Goal: Transaction & Acquisition: Download file/media

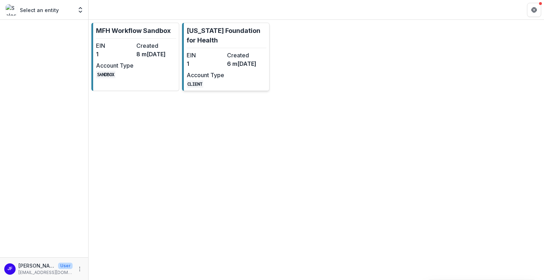
click at [228, 60] on dd "6 m[DATE]" at bounding box center [246, 64] width 38 height 9
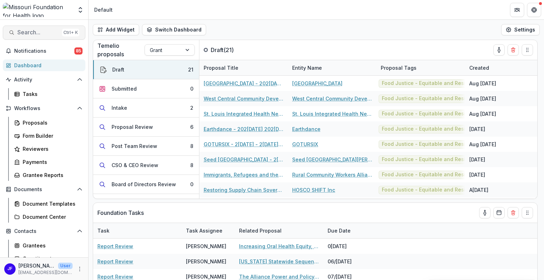
click at [35, 32] on span "Search..." at bounding box center [38, 32] width 42 height 7
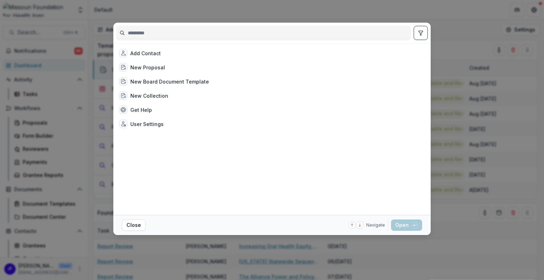
click at [465, 20] on div "Add Contact New Proposal New Board Document Template New Collection Get Help Us…" at bounding box center [272, 140] width 544 height 280
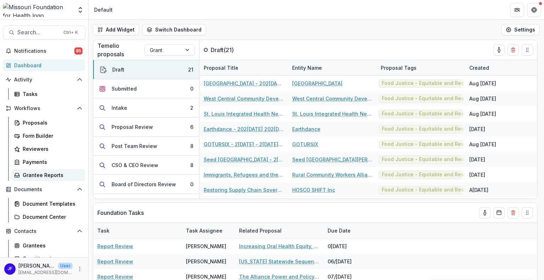
click at [37, 174] on div "Grantee Reports" at bounding box center [51, 174] width 57 height 7
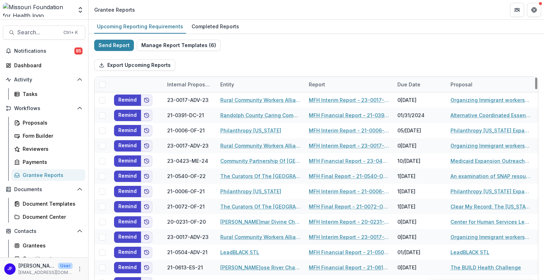
click at [190, 86] on div "Internal Proposal ID" at bounding box center [189, 84] width 53 height 7
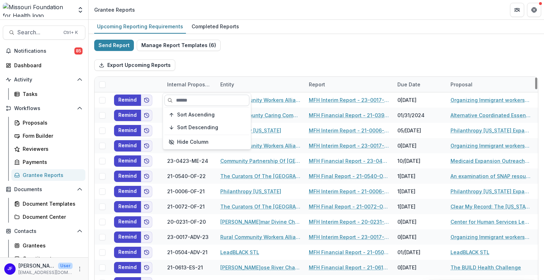
click at [187, 102] on input at bounding box center [206, 100] width 85 height 11
paste input "**********"
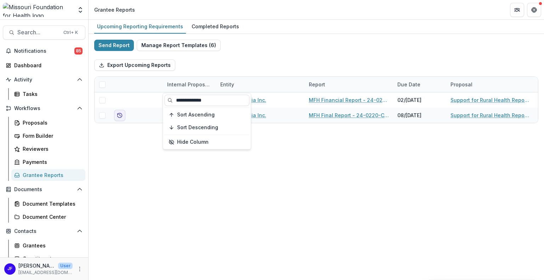
type input "**********"
click at [148, 184] on div "Upcoming Reporting Requirements Completed Reports Send Report Manage Report Tem…" at bounding box center [317, 150] width 456 height 260
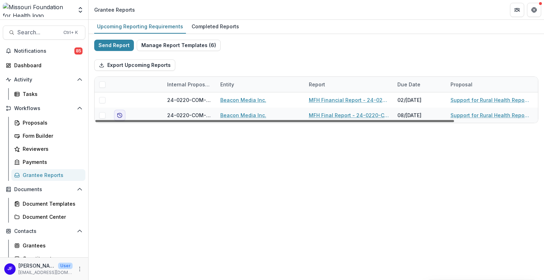
drag, startPoint x: 218, startPoint y: 121, endPoint x: 202, endPoint y: 117, distance: 16.6
click at [202, 120] on div at bounding box center [274, 121] width 359 height 2
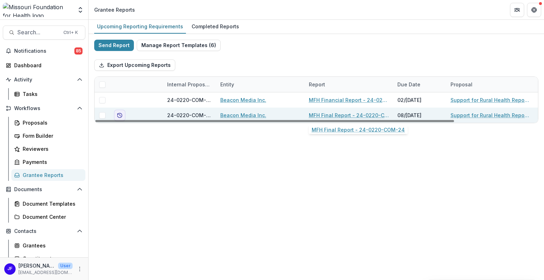
click at [325, 116] on link "MFH Final Report - 24-0220-COM-24" at bounding box center [349, 115] width 80 height 7
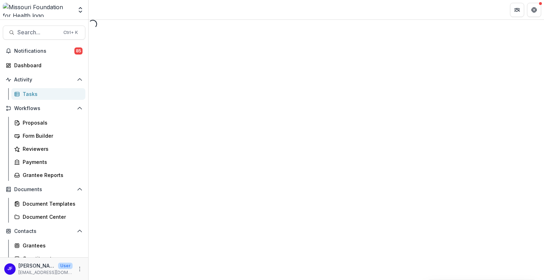
select select "********"
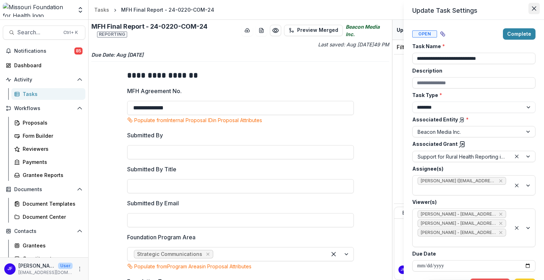
click at [533, 8] on icon "Close" at bounding box center [534, 8] width 4 height 4
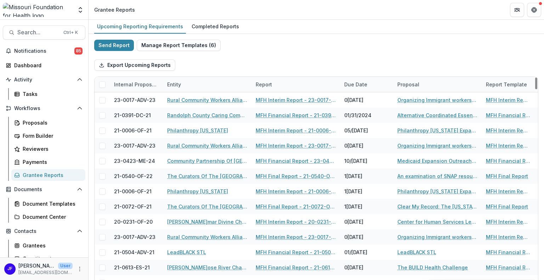
click at [150, 84] on div "Internal Proposal ID" at bounding box center [136, 84] width 53 height 7
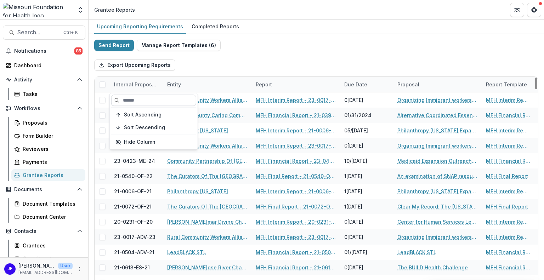
click at [145, 102] on input at bounding box center [153, 100] width 85 height 11
paste input "**********"
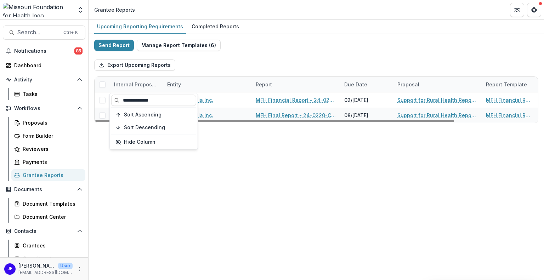
type input "**********"
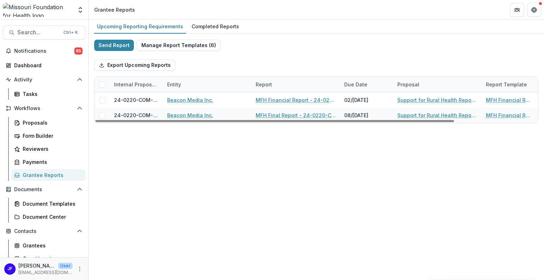
click at [337, 153] on div "Upcoming Reporting Requirements Completed Reports Send Report Manage Report Tem…" at bounding box center [317, 150] width 456 height 260
drag, startPoint x: 347, startPoint y: 121, endPoint x: 316, endPoint y: 124, distance: 31.0
click at [316, 122] on div at bounding box center [274, 121] width 359 height 2
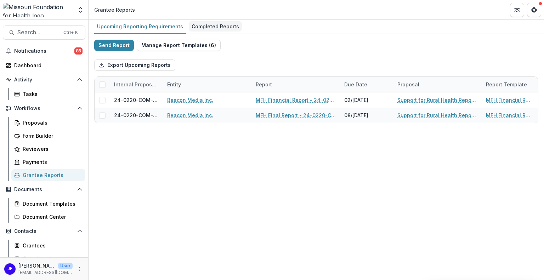
click at [197, 28] on div "Completed Reports" at bounding box center [215, 26] width 53 height 10
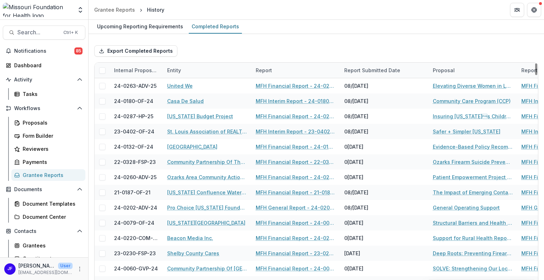
click at [140, 68] on div "Internal Proposal ID" at bounding box center [136, 70] width 53 height 7
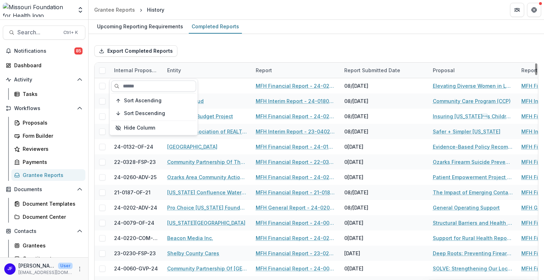
click at [131, 86] on input at bounding box center [153, 85] width 85 height 11
paste input "**********"
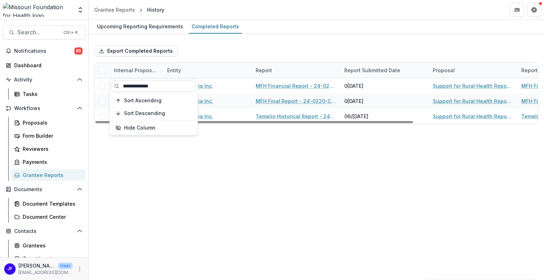
type input "**********"
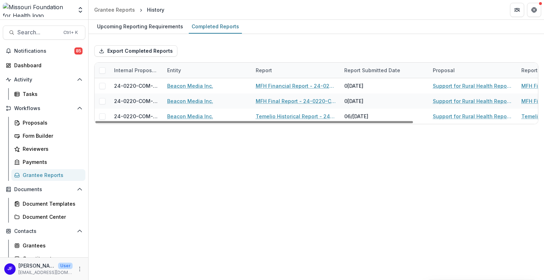
click at [254, 179] on div "Upcoming Reporting Requirements Completed Reports Export Completed Reports Inte…" at bounding box center [317, 150] width 456 height 260
drag, startPoint x: 238, startPoint y: 120, endPoint x: 192, endPoint y: 120, distance: 46.1
click at [192, 121] on div at bounding box center [254, 122] width 318 height 2
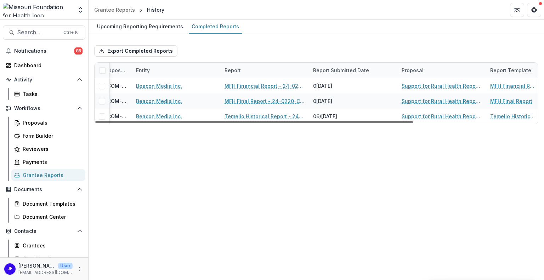
scroll to position [0, 35]
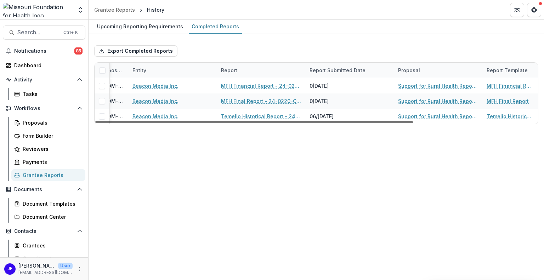
drag, startPoint x: 275, startPoint y: 120, endPoint x: 300, endPoint y: 121, distance: 24.8
click at [300, 121] on div at bounding box center [254, 122] width 318 height 2
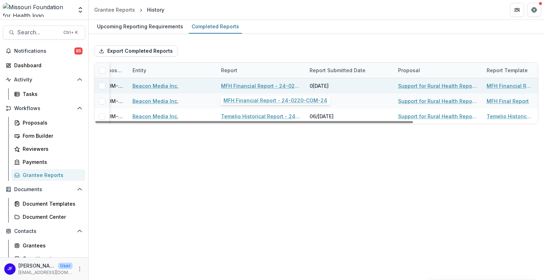
click at [257, 83] on link "MFH Financial Report - 24-0220-COM-24" at bounding box center [261, 85] width 80 height 7
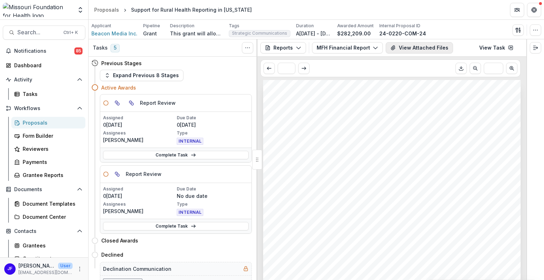
click at [412, 49] on button "View Attached Files" at bounding box center [419, 47] width 67 height 11
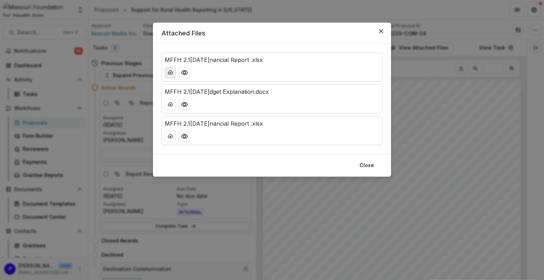
click at [170, 73] on icon "download-button" at bounding box center [171, 73] width 6 height 6
click at [383, 31] on icon "Close" at bounding box center [381, 31] width 4 height 4
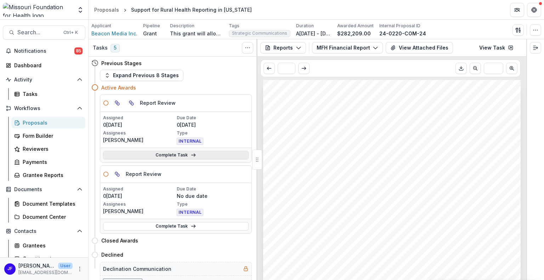
click at [149, 154] on link "Complete Task" at bounding box center [176, 155] width 146 height 9
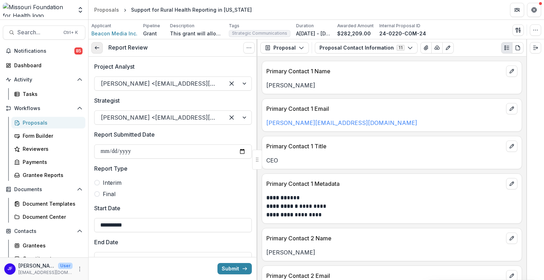
click at [95, 51] on link at bounding box center [96, 47] width 11 height 11
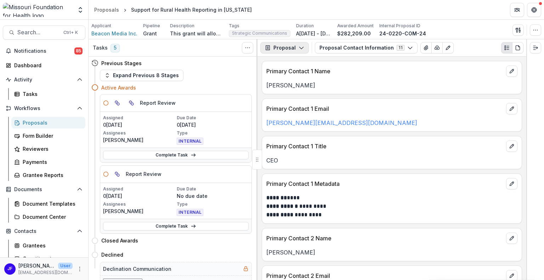
click at [296, 47] on button "Proposal" at bounding box center [284, 47] width 49 height 11
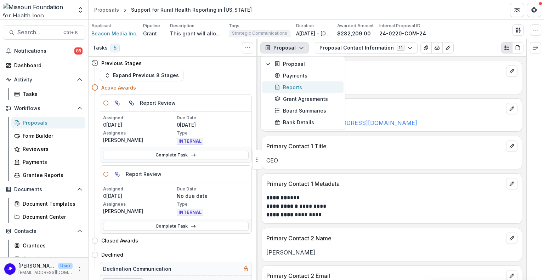
click at [288, 89] on div "Reports" at bounding box center [307, 87] width 65 height 7
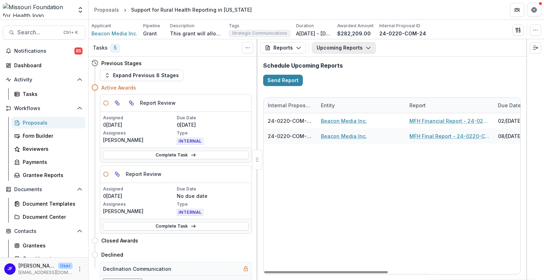
click at [330, 49] on button "Upcoming Reports" at bounding box center [344, 47] width 64 height 11
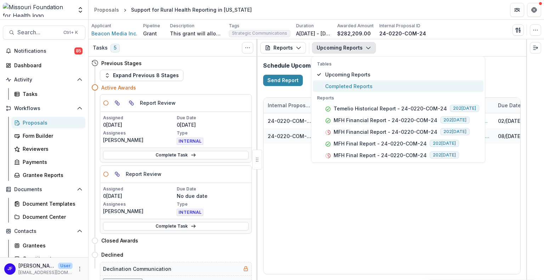
click at [332, 86] on span "Completed Reports" at bounding box center [402, 86] width 154 height 7
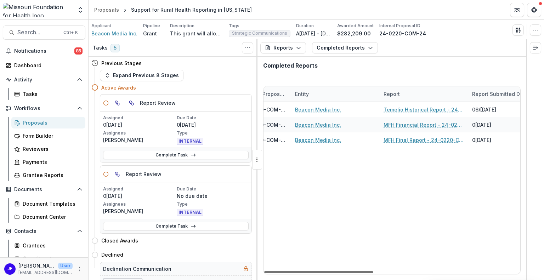
scroll to position [0, 24]
drag, startPoint x: 306, startPoint y: 271, endPoint x: 316, endPoint y: 271, distance: 10.3
click at [316, 271] on div at bounding box center [318, 272] width 109 height 2
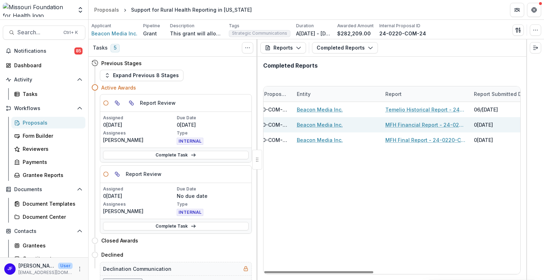
click at [441, 124] on link "MFH Financial Report - 24-0220-COM-24" at bounding box center [426, 124] width 80 height 7
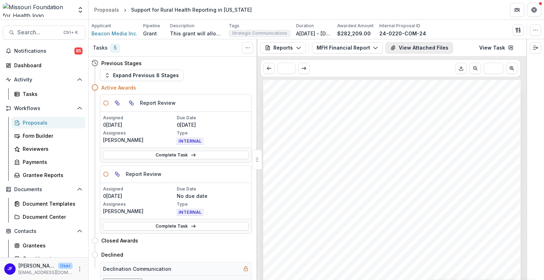
click at [391, 50] on icon "View Attached Files" at bounding box center [393, 48] width 6 height 6
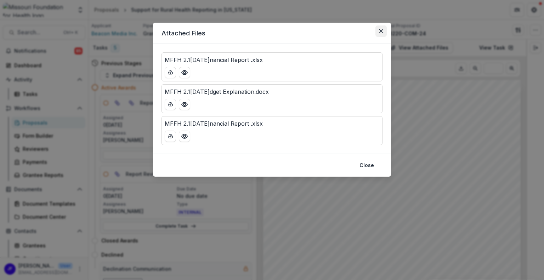
click at [382, 29] on icon "Close" at bounding box center [381, 31] width 4 height 4
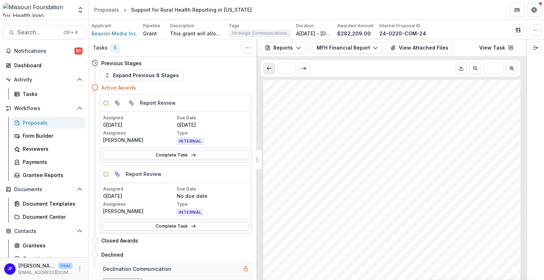
click at [265, 68] on button "Scroll to previous page" at bounding box center [269, 68] width 11 height 11
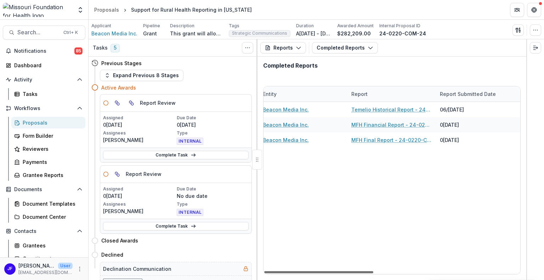
scroll to position [0, 71]
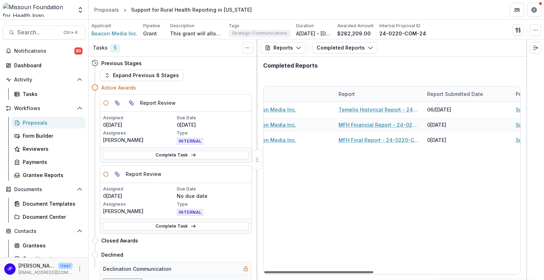
drag, startPoint x: 342, startPoint y: 271, endPoint x: 372, endPoint y: 271, distance: 30.1
click at [372, 271] on div at bounding box center [318, 272] width 109 height 2
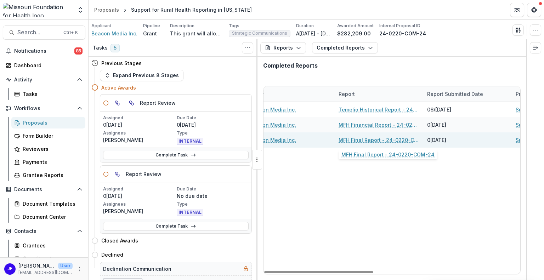
click at [375, 141] on link "MFH Final Report - 24-0220-COM-24" at bounding box center [379, 139] width 80 height 7
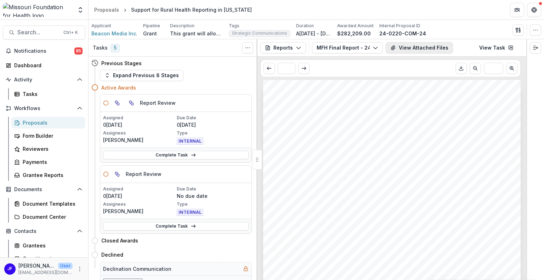
click at [406, 48] on button "View Attached Files" at bounding box center [419, 47] width 67 height 11
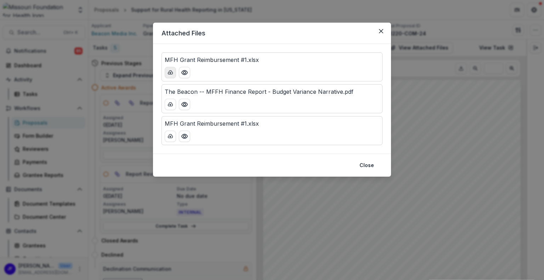
click at [170, 72] on icon "download-button" at bounding box center [171, 73] width 6 height 6
click at [379, 30] on icon "Close" at bounding box center [381, 31] width 4 height 4
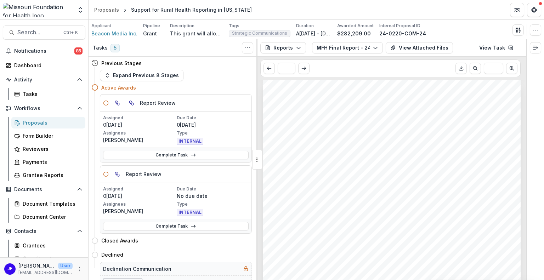
scroll to position [390, 0]
click at [397, 48] on button "View Attached Files" at bounding box center [419, 47] width 67 height 11
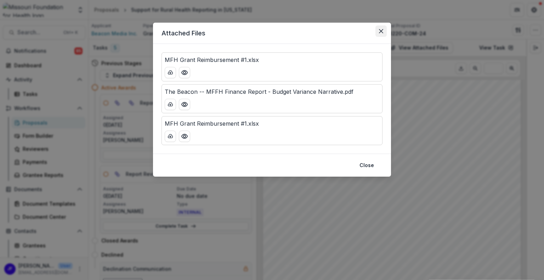
click at [380, 34] on button "Close" at bounding box center [381, 31] width 11 height 11
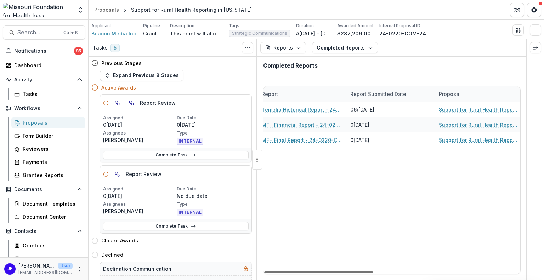
scroll to position [0, 147]
drag, startPoint x: 329, startPoint y: 270, endPoint x: 392, endPoint y: 270, distance: 62.4
click at [373, 271] on div at bounding box center [318, 272] width 109 height 2
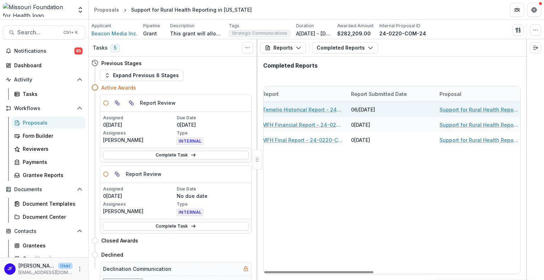
click at [299, 110] on link "Temelio Historical Report - 24-0220-COM-24" at bounding box center [303, 109] width 80 height 7
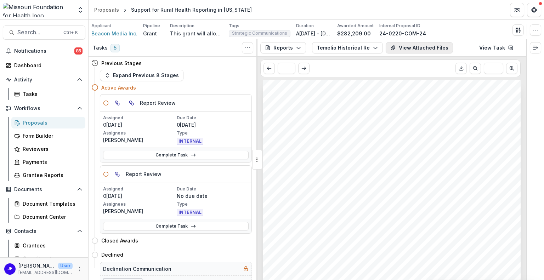
click at [418, 45] on button "View Attached Files" at bounding box center [419, 47] width 67 height 11
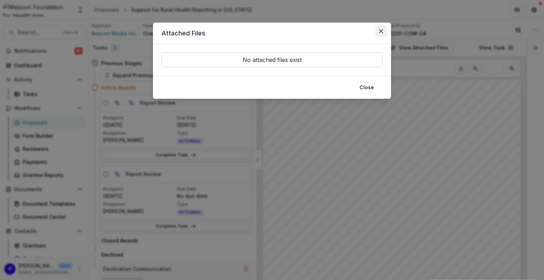
click at [377, 30] on button "Close" at bounding box center [381, 31] width 11 height 11
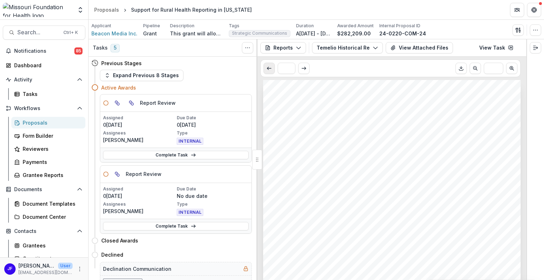
click at [271, 66] on icon "Scroll to previous page" at bounding box center [269, 69] width 6 height 6
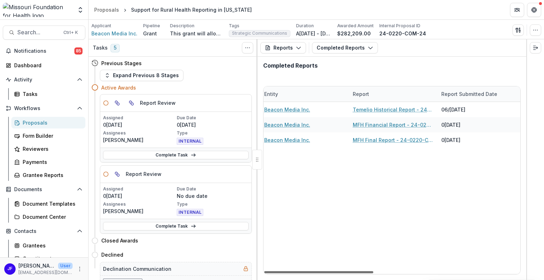
scroll to position [0, 59]
drag, startPoint x: 361, startPoint y: 272, endPoint x: 386, endPoint y: 272, distance: 24.8
click at [373, 272] on div at bounding box center [318, 272] width 109 height 2
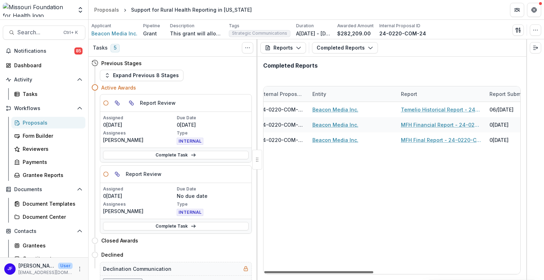
scroll to position [0, 7]
drag, startPoint x: 394, startPoint y: 271, endPoint x: 372, endPoint y: 271, distance: 22.3
click at [372, 271] on div at bounding box center [318, 272] width 109 height 2
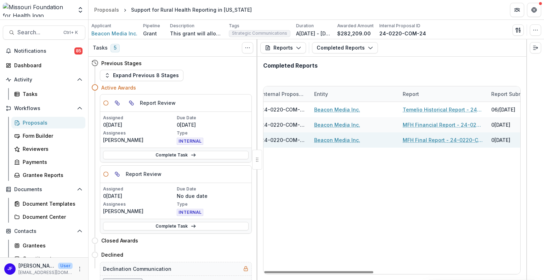
click at [409, 139] on link "MFH Final Report - 24-0220-COM-24" at bounding box center [443, 139] width 80 height 7
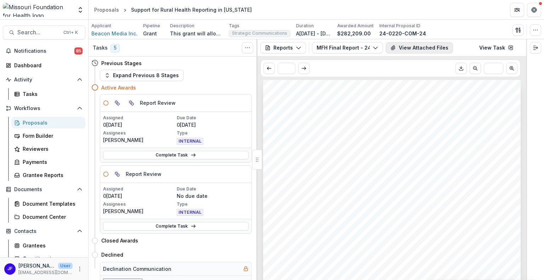
click at [431, 50] on button "View Attached Files" at bounding box center [419, 47] width 67 height 11
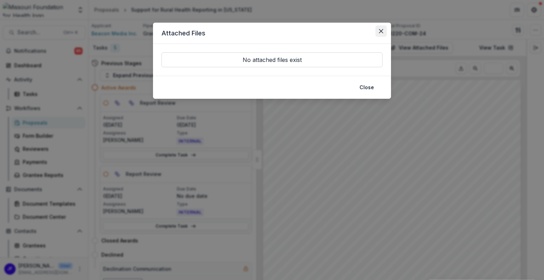
click at [378, 31] on button "Close" at bounding box center [381, 31] width 11 height 11
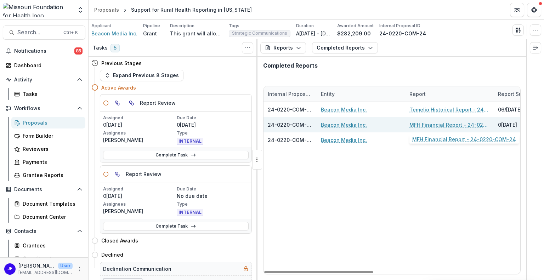
click at [427, 126] on link "MFH Financial Report - 24-0220-COM-24" at bounding box center [450, 124] width 80 height 7
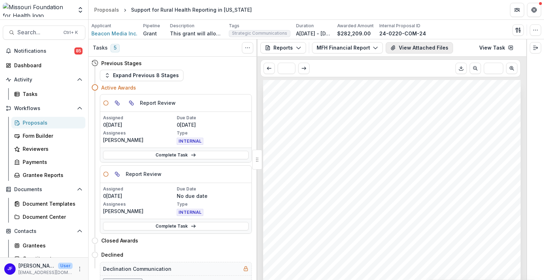
click at [412, 49] on button "View Attached Files" at bounding box center [419, 47] width 67 height 11
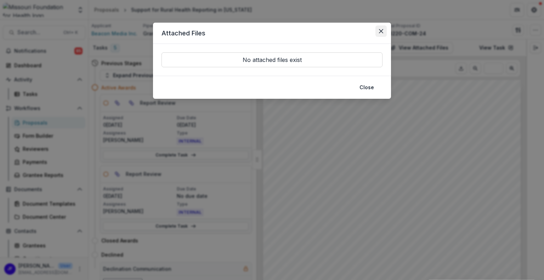
click at [379, 30] on icon "Close" at bounding box center [381, 31] width 4 height 4
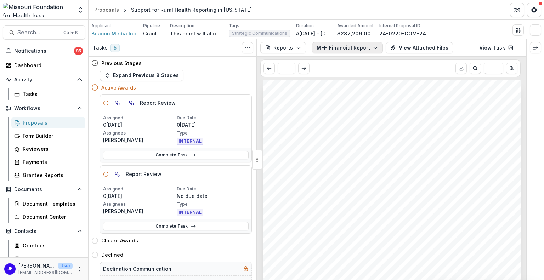
click at [350, 45] on button "MFH Financial Report - 24-0220-COM-24" at bounding box center [347, 47] width 71 height 11
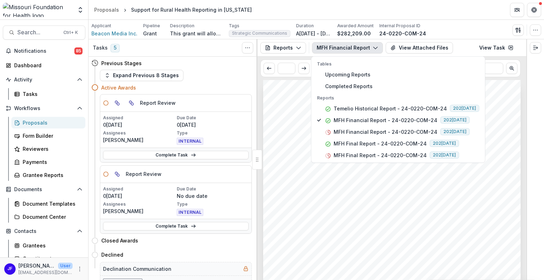
click at [506, 123] on div "Submission Responses Award Information MFH Agreement No. 24-0220-COM-24 Submitt…" at bounding box center [392, 262] width 258 height 365
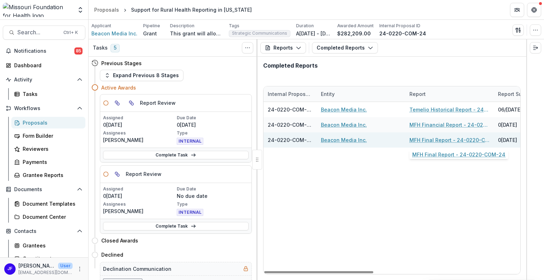
click at [431, 139] on link "MFH Final Report - 24-0220-COM-24" at bounding box center [450, 139] width 80 height 7
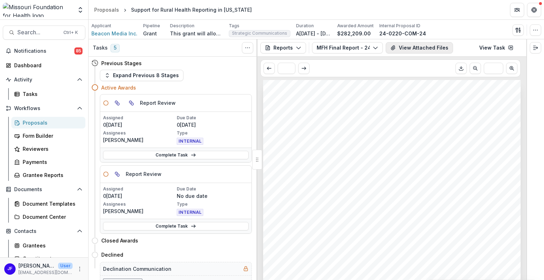
click at [410, 51] on button "View Attached Files" at bounding box center [419, 47] width 67 height 11
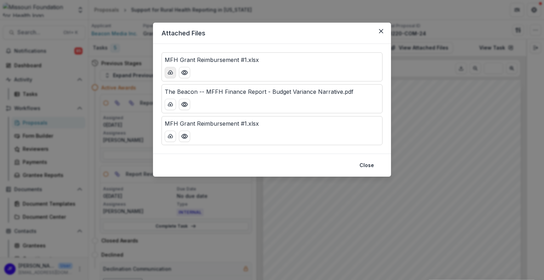
click at [169, 72] on icon "download-button" at bounding box center [171, 73] width 6 height 6
click at [168, 103] on icon "download-button" at bounding box center [171, 105] width 6 height 6
click at [182, 106] on icon "Preview The Beacon -- MFFH Finance Report - Budget Variance Narrative.pdf" at bounding box center [184, 104] width 7 height 7
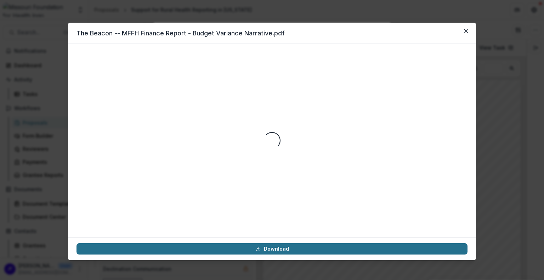
click at [288, 250] on link "Download" at bounding box center [272, 248] width 391 height 11
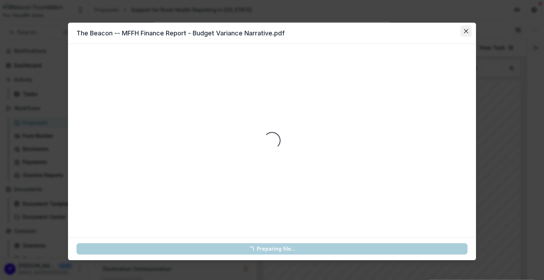
click at [466, 30] on icon "Close" at bounding box center [466, 31] width 4 height 4
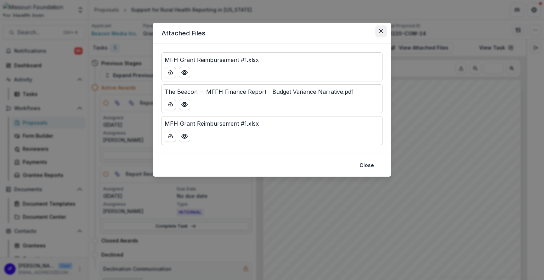
click at [383, 28] on button "Close" at bounding box center [381, 31] width 11 height 11
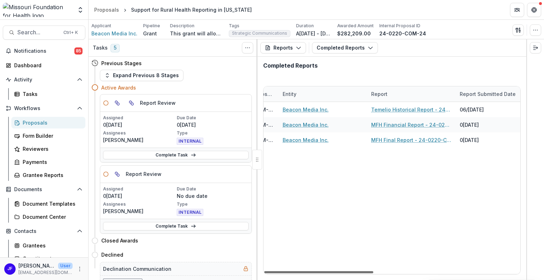
scroll to position [0, 37]
drag, startPoint x: 334, startPoint y: 273, endPoint x: 350, endPoint y: 269, distance: 16.1
click at [350, 271] on div at bounding box center [318, 272] width 109 height 2
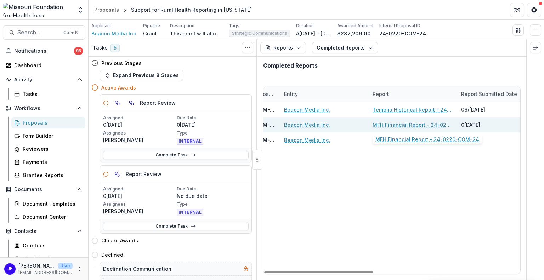
click at [388, 124] on link "MFH Financial Report - 24-0220-COM-24" at bounding box center [413, 124] width 80 height 7
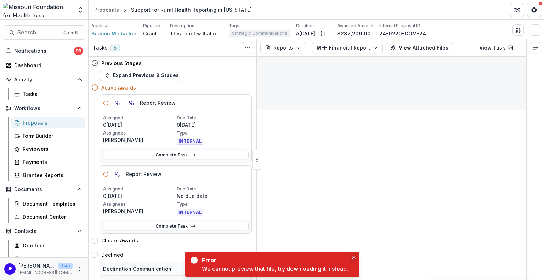
click at [354, 255] on button "Close" at bounding box center [354, 257] width 9 height 9
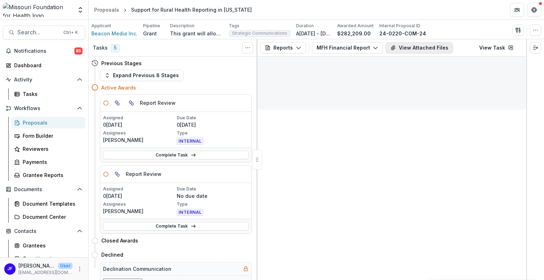
click at [405, 48] on button "View Attached Files" at bounding box center [419, 47] width 67 height 11
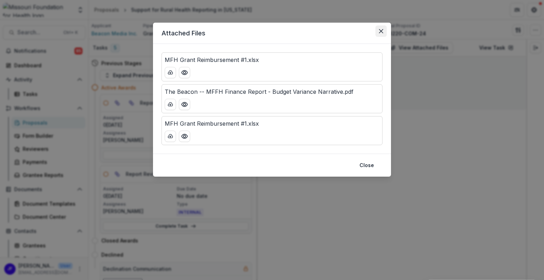
click at [381, 33] on icon "Close" at bounding box center [381, 31] width 4 height 4
